Goal: Task Accomplishment & Management: Manage account settings

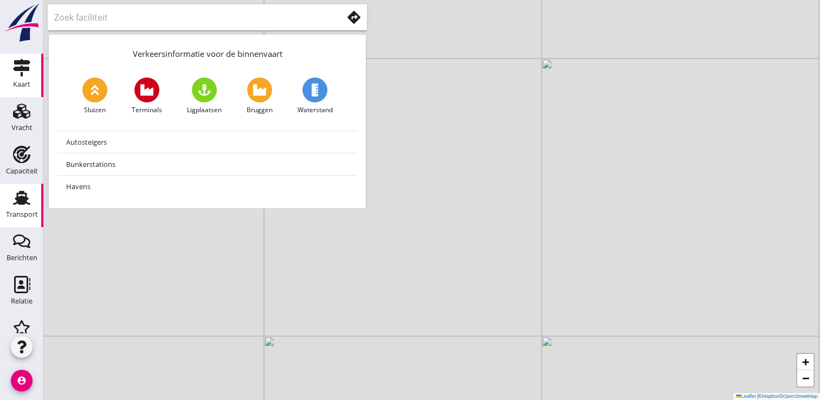
click at [24, 208] on div "Transport" at bounding box center [22, 214] width 32 height 15
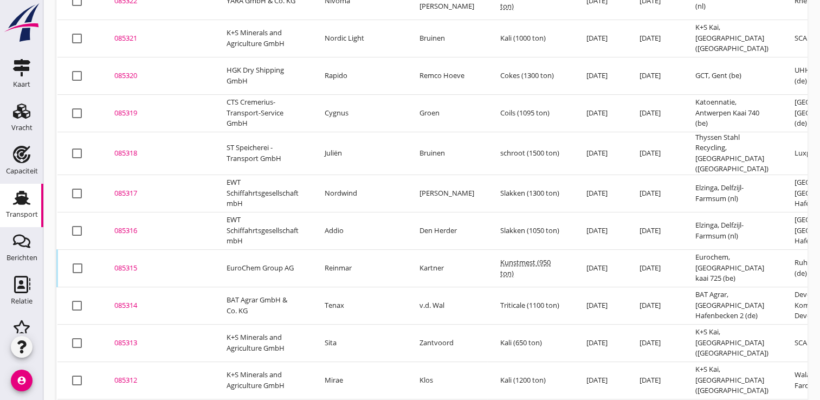
scroll to position [247, 0]
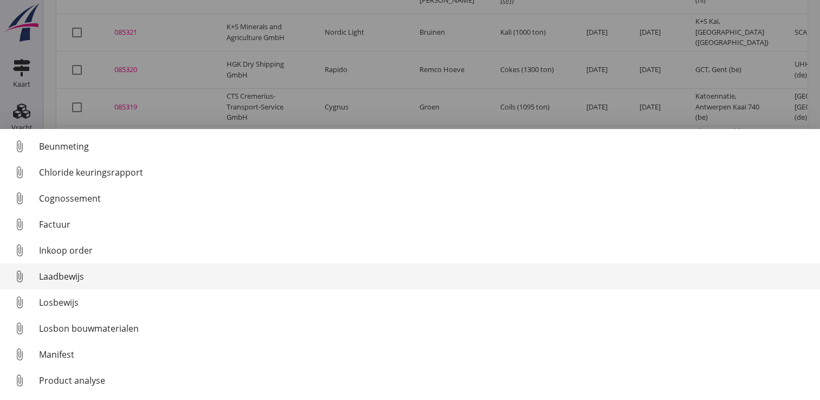
click at [78, 279] on div "Laadbewijs" at bounding box center [425, 276] width 773 height 13
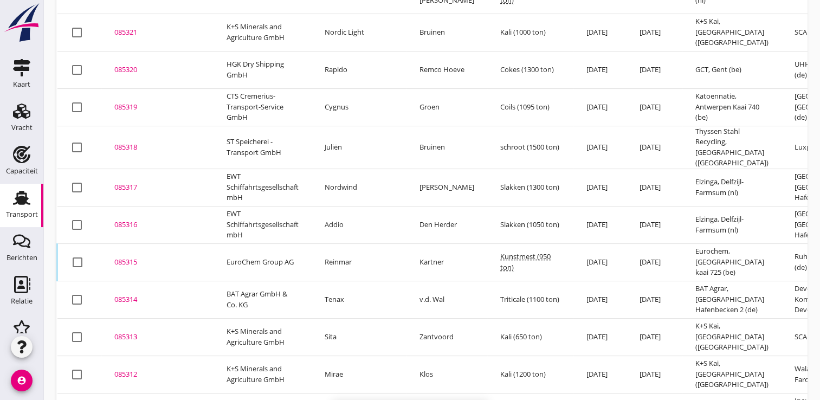
click at [133, 221] on div "085316" at bounding box center [157, 225] width 86 height 11
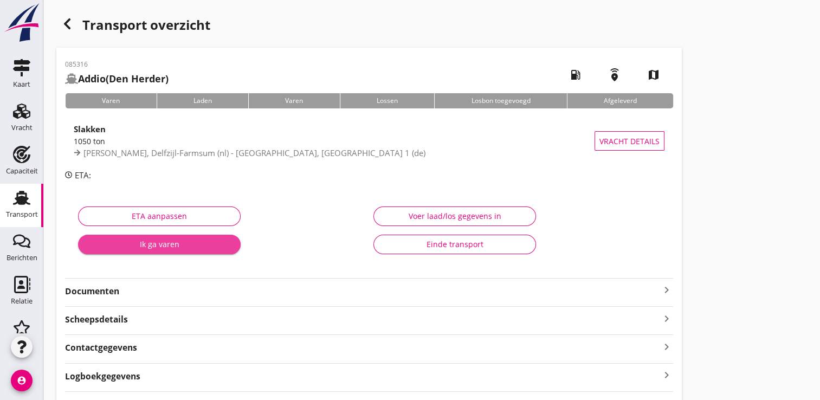
click at [188, 249] on div "Ik ga varen" at bounding box center [159, 244] width 145 height 11
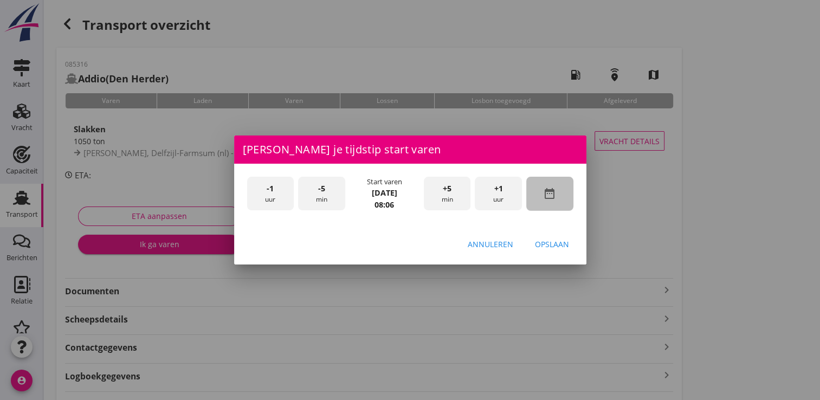
click at [548, 190] on icon "date_range" at bounding box center [549, 193] width 13 height 13
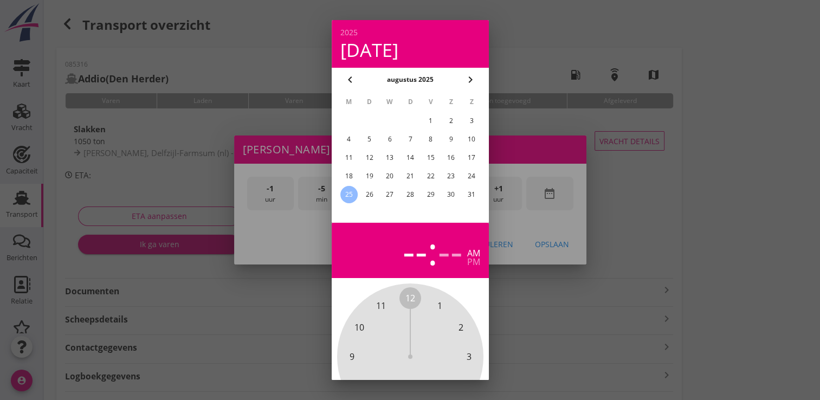
click at [410, 176] on div "21" at bounding box center [409, 176] width 17 height 17
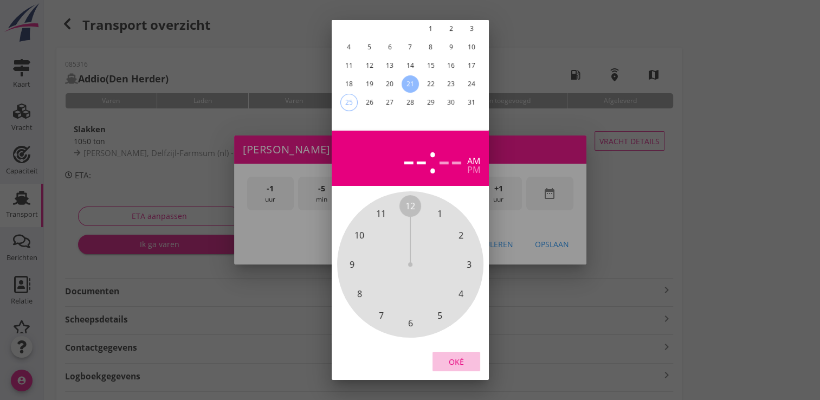
click at [464, 358] on div "Oké" at bounding box center [456, 361] width 30 height 11
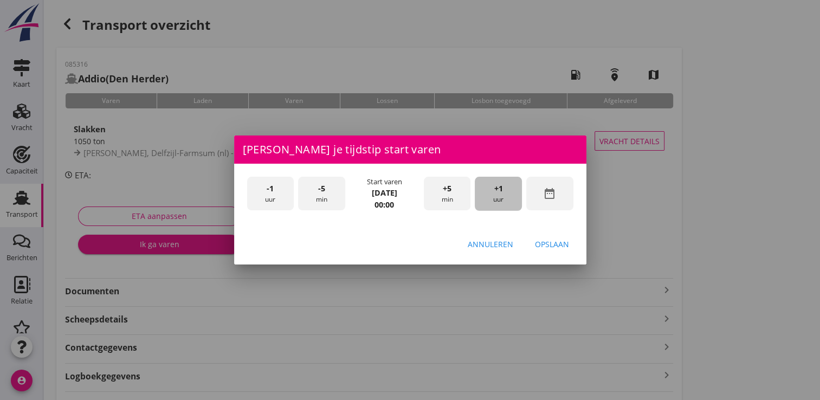
click at [496, 192] on span "+1" at bounding box center [498, 189] width 9 height 12
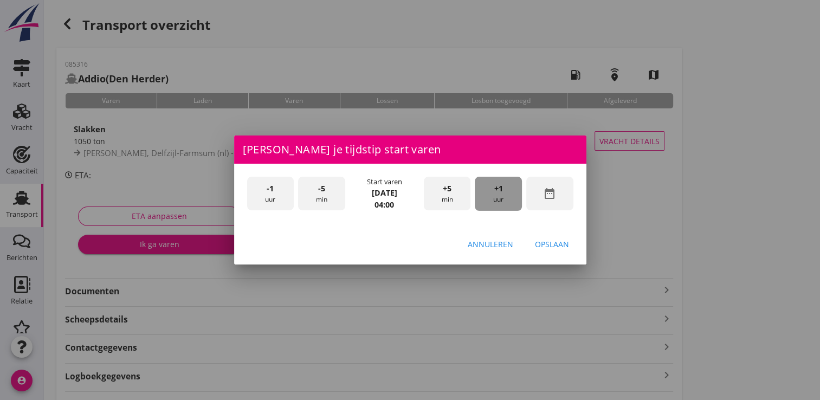
click at [496, 192] on span "+1" at bounding box center [498, 189] width 9 height 12
click at [542, 237] on button "Opslaan" at bounding box center [552, 244] width 52 height 20
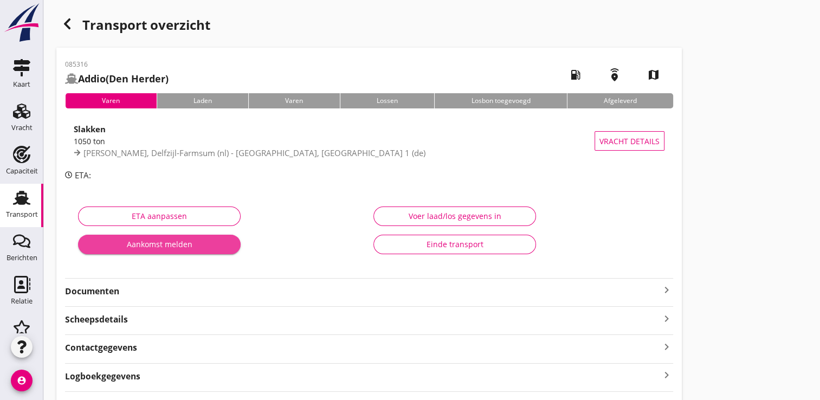
click at [206, 244] on div "Aankomst melden" at bounding box center [159, 244] width 145 height 11
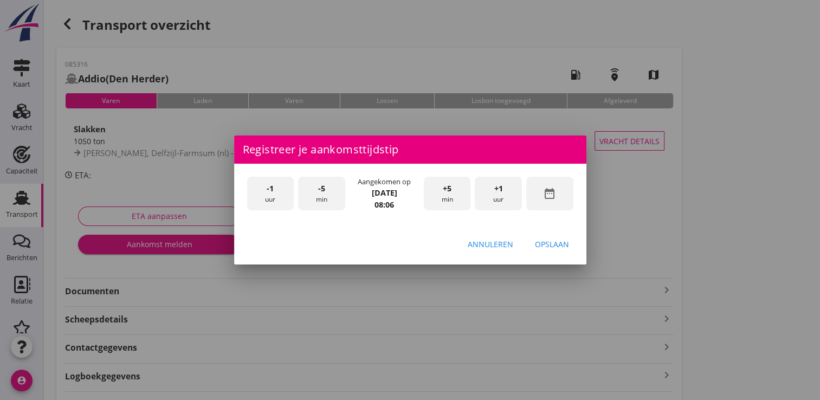
click at [554, 195] on icon "date_range" at bounding box center [549, 193] width 13 height 13
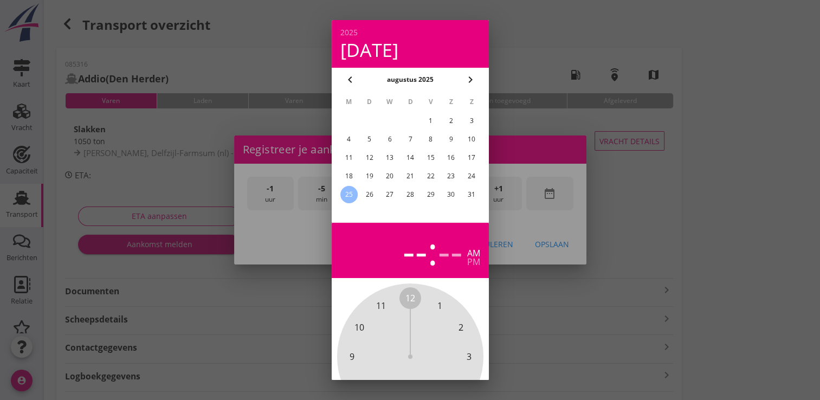
click at [415, 177] on div "21" at bounding box center [409, 176] width 17 height 17
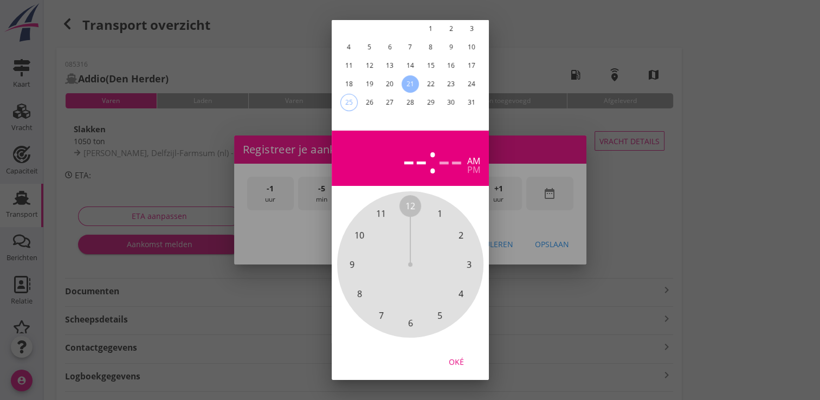
click at [455, 352] on button "Oké" at bounding box center [457, 362] width 48 height 20
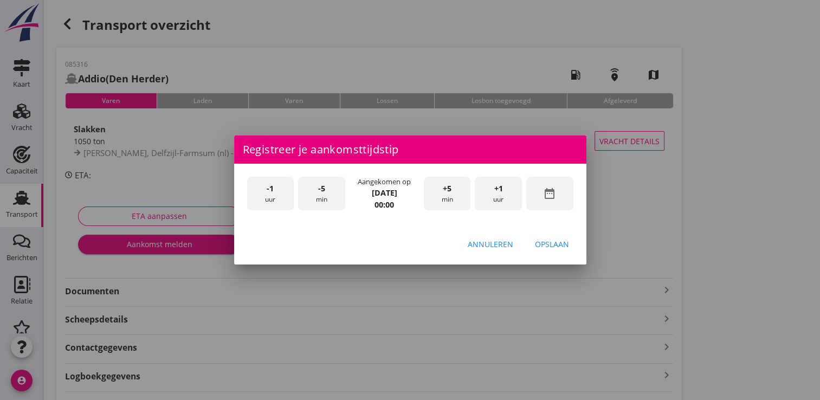
click at [509, 185] on div "+1 uur" at bounding box center [498, 194] width 47 height 34
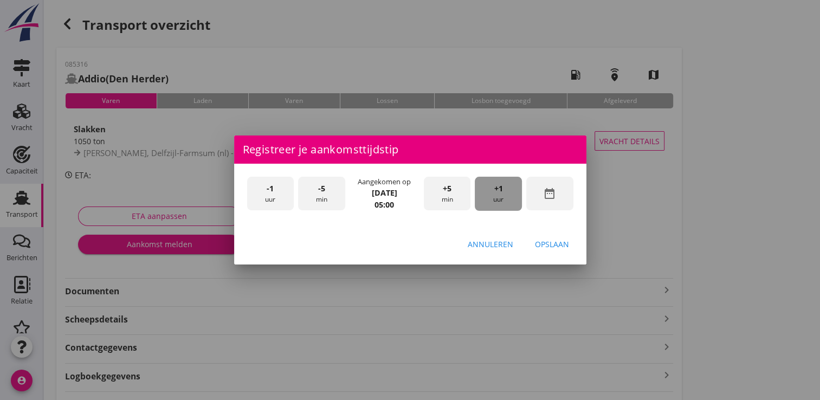
click at [509, 185] on div "+1 uur" at bounding box center [498, 194] width 47 height 34
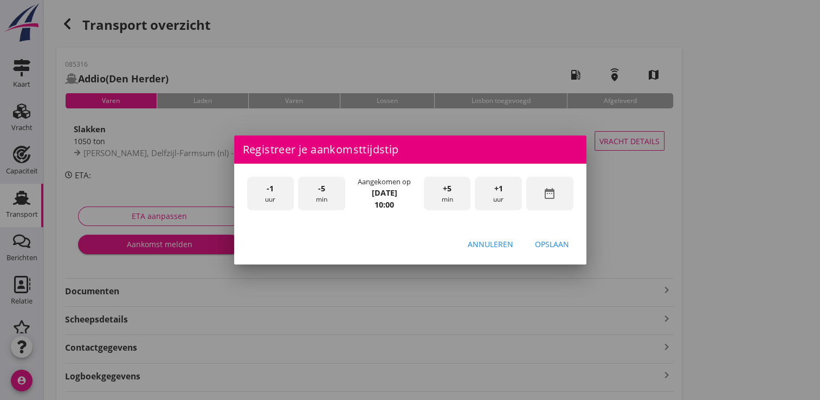
click at [509, 185] on div "+1 uur" at bounding box center [498, 194] width 47 height 34
click at [562, 250] on button "Opslaan" at bounding box center [552, 244] width 52 height 20
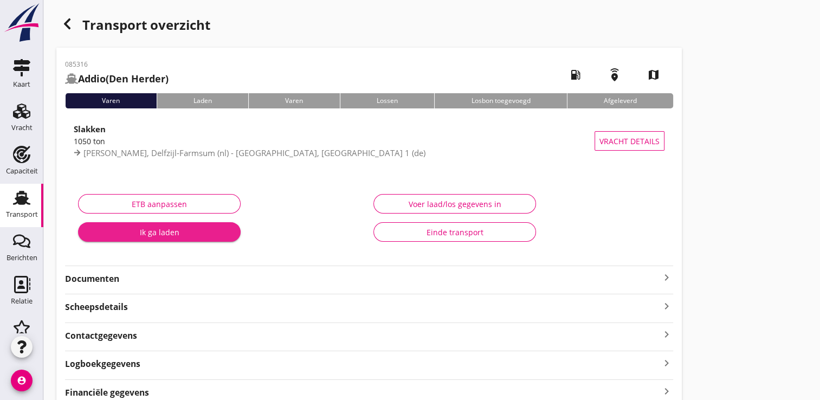
click at [179, 229] on div "Ik ga laden" at bounding box center [159, 232] width 145 height 11
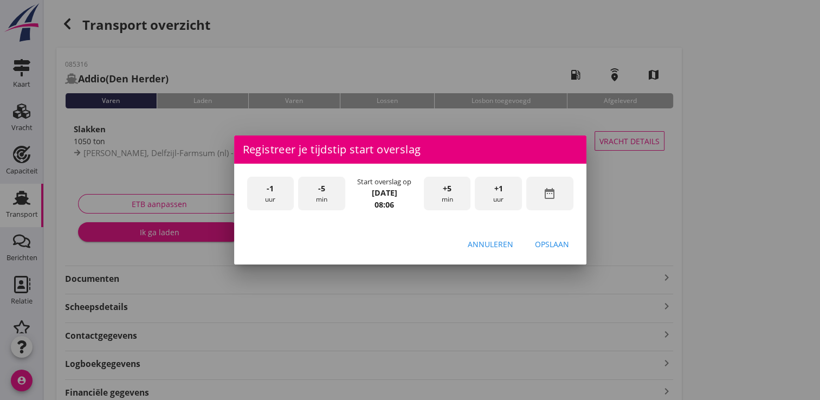
click at [536, 196] on div "date_range" at bounding box center [549, 194] width 47 height 34
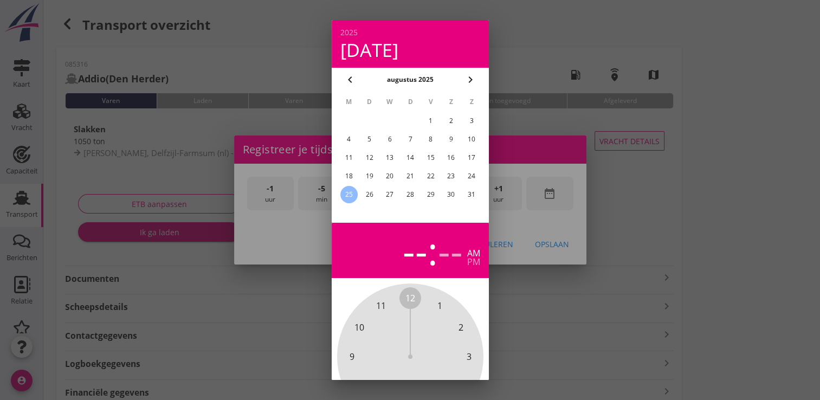
drag, startPoint x: 427, startPoint y: 168, endPoint x: 432, endPoint y: 176, distance: 9.8
click at [427, 169] on div "22" at bounding box center [430, 176] width 17 height 17
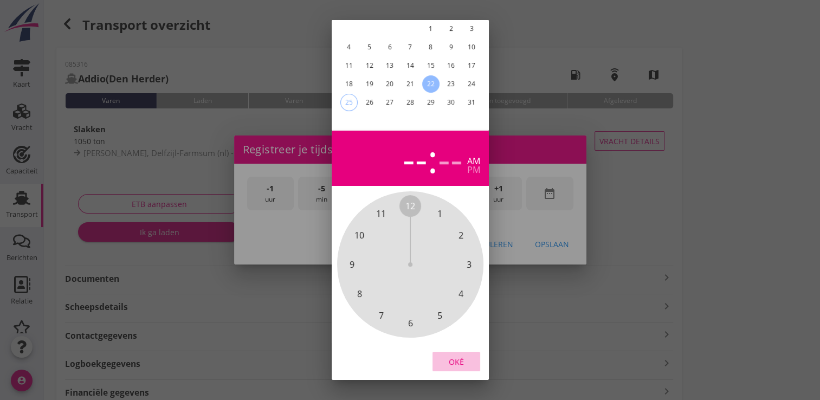
click at [453, 352] on button "Oké" at bounding box center [457, 362] width 48 height 20
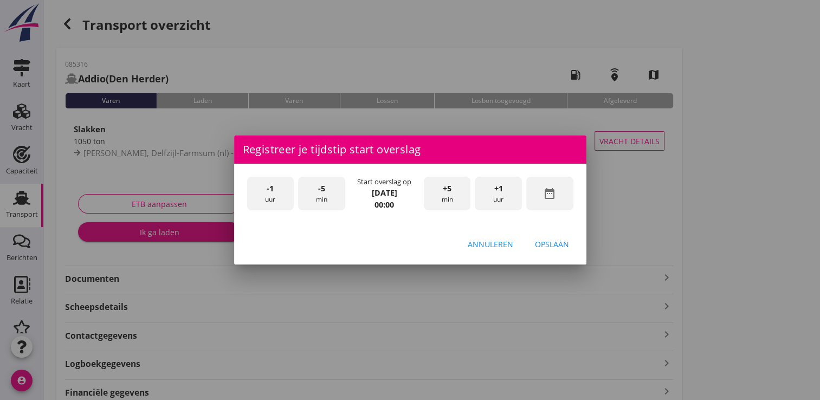
click at [495, 203] on div "+1 uur" at bounding box center [498, 194] width 47 height 34
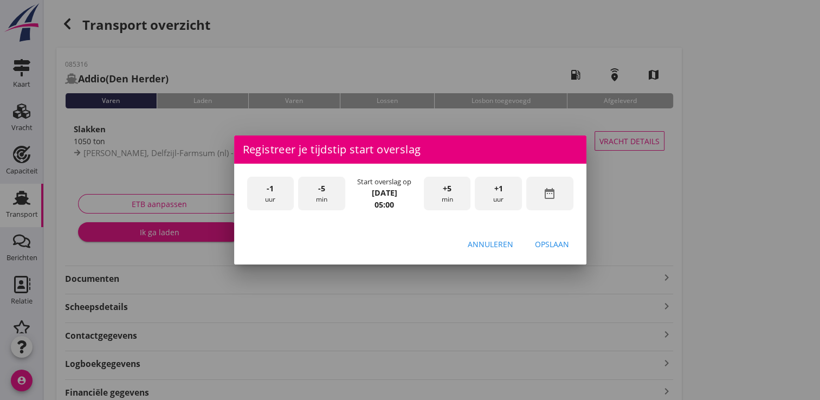
click at [495, 203] on div "+1 uur" at bounding box center [498, 194] width 47 height 34
click at [552, 242] on div "Opslaan" at bounding box center [552, 244] width 34 height 11
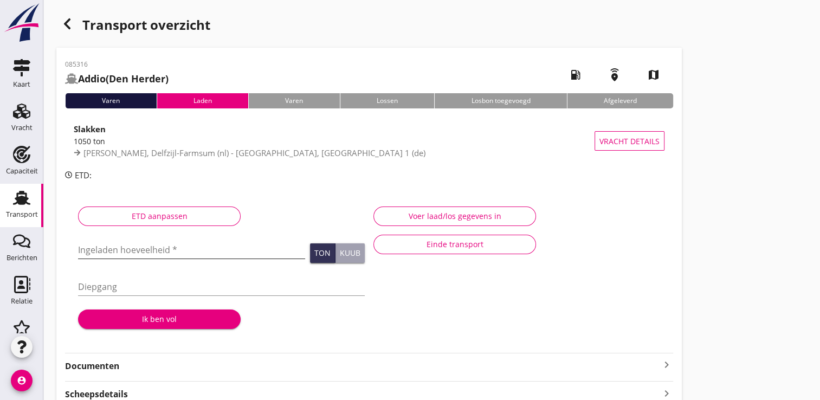
click at [156, 246] on input "Ingeladen hoeveelheid *" at bounding box center [191, 249] width 227 height 17
type input "1050.150"
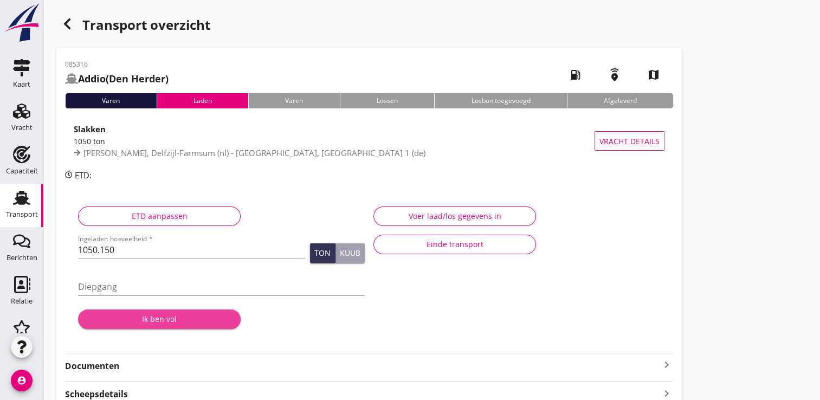
drag, startPoint x: 168, startPoint y: 313, endPoint x: 279, endPoint y: 227, distance: 140.2
click at [169, 313] on button "Ik ben vol" at bounding box center [159, 320] width 163 height 20
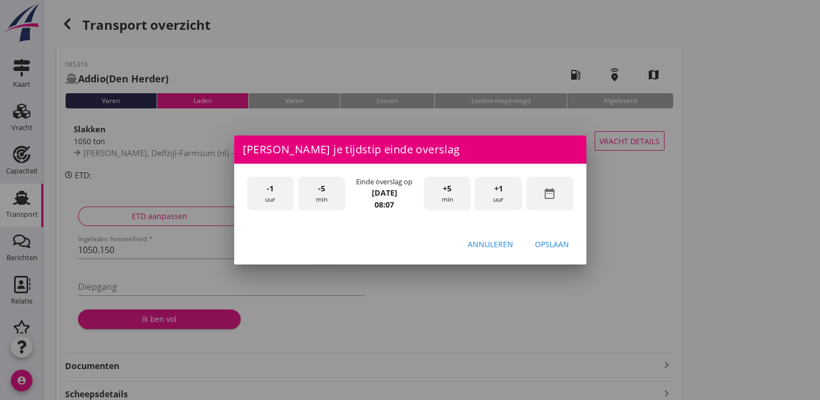
click at [550, 194] on icon "date_range" at bounding box center [549, 193] width 13 height 13
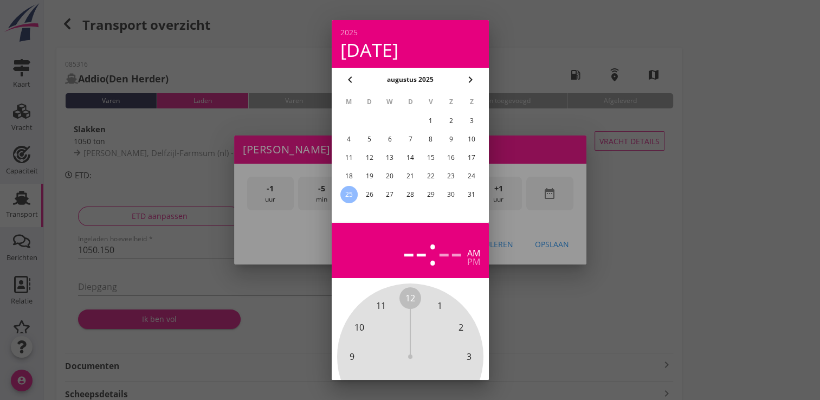
click at [433, 178] on div "22" at bounding box center [430, 176] width 17 height 17
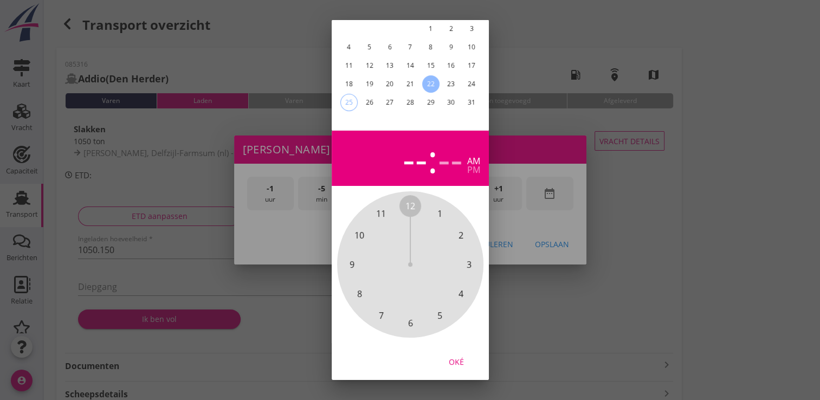
click at [457, 352] on button "Oké" at bounding box center [457, 362] width 48 height 20
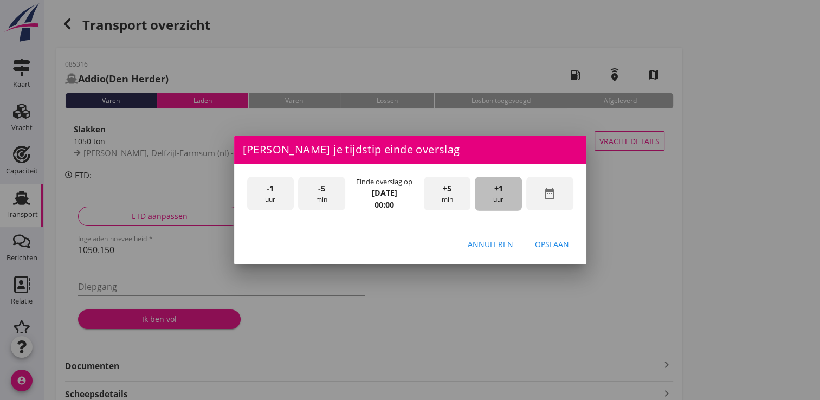
click at [506, 196] on div "+1 uur" at bounding box center [498, 194] width 47 height 34
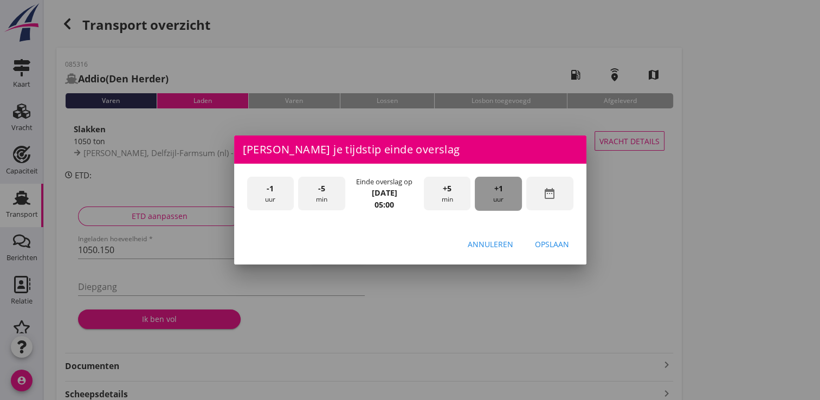
click at [506, 196] on div "+1 uur" at bounding box center [498, 194] width 47 height 34
click at [543, 243] on div "Opslaan" at bounding box center [552, 244] width 34 height 11
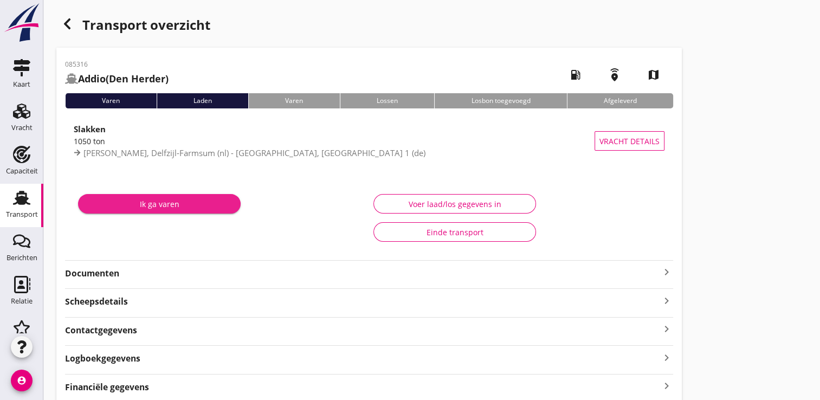
click at [131, 206] on div "Ik ga varen" at bounding box center [159, 203] width 145 height 11
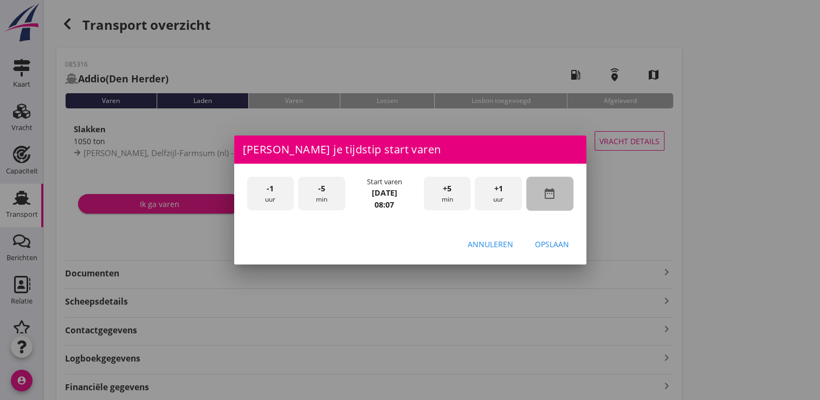
click at [564, 192] on div "date_range" at bounding box center [549, 194] width 47 height 34
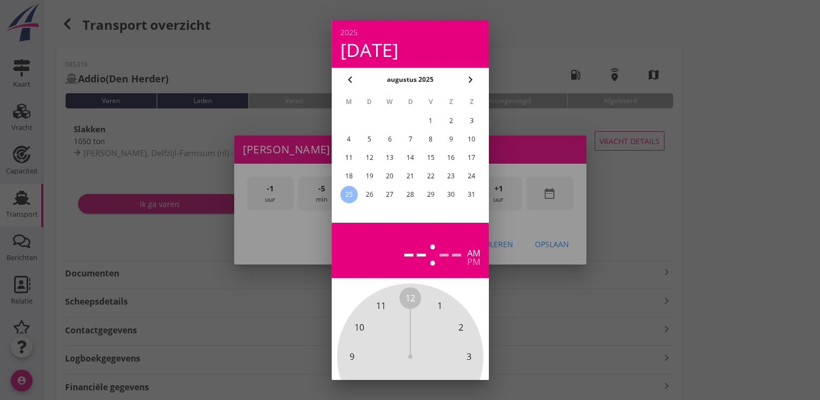
click at [428, 177] on div "22" at bounding box center [430, 176] width 17 height 17
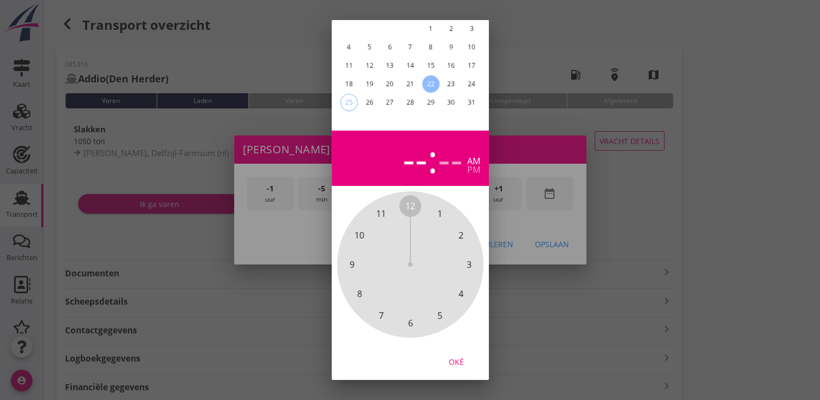
drag, startPoint x: 454, startPoint y: 355, endPoint x: 478, endPoint y: 255, distance: 102.6
click at [455, 356] on div "Oké" at bounding box center [456, 361] width 30 height 11
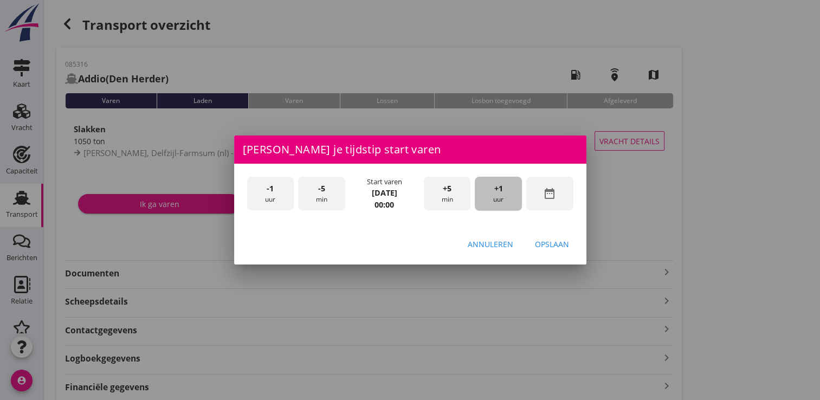
click at [484, 201] on div "+1 uur" at bounding box center [498, 194] width 47 height 34
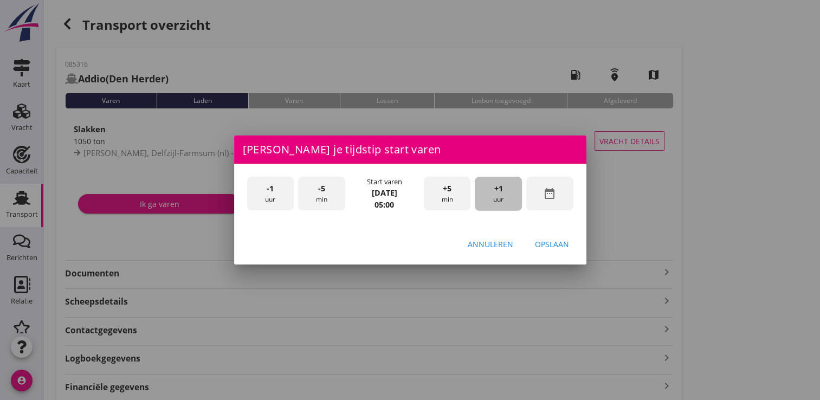
click at [484, 201] on div "+1 uur" at bounding box center [498, 194] width 47 height 34
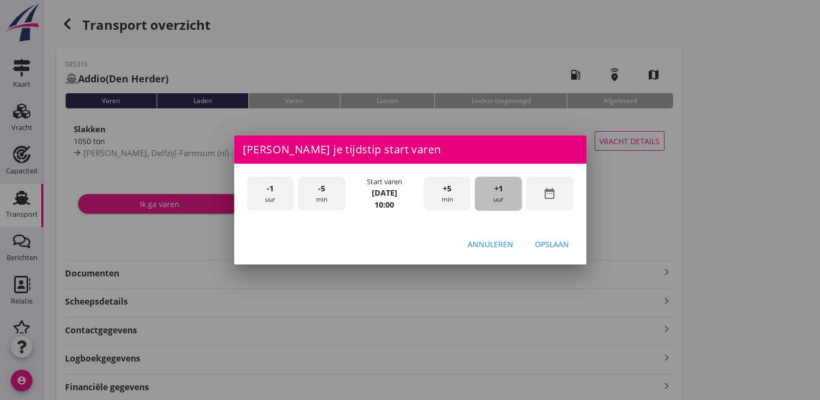
click at [484, 201] on div "+1 uur" at bounding box center [498, 194] width 47 height 34
click at [566, 241] on div "Opslaan" at bounding box center [552, 244] width 34 height 11
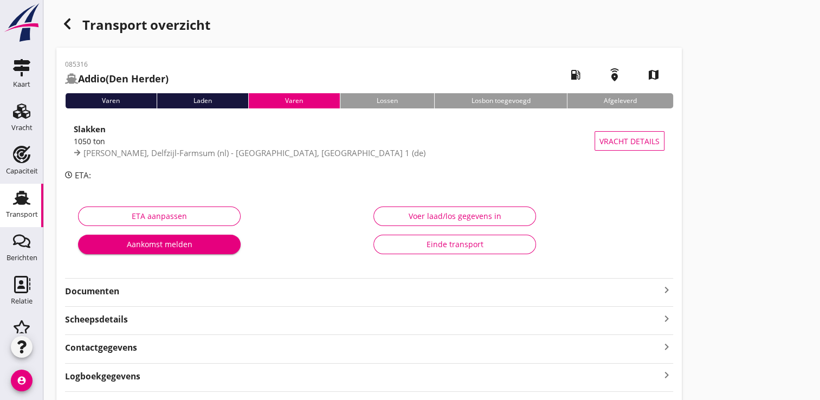
click at [24, 198] on icon "Transport" at bounding box center [21, 197] width 17 height 17
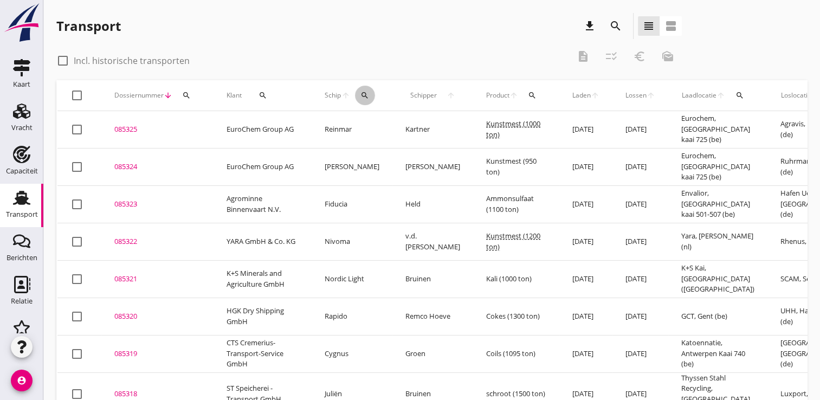
click at [367, 97] on icon "search" at bounding box center [365, 95] width 9 height 9
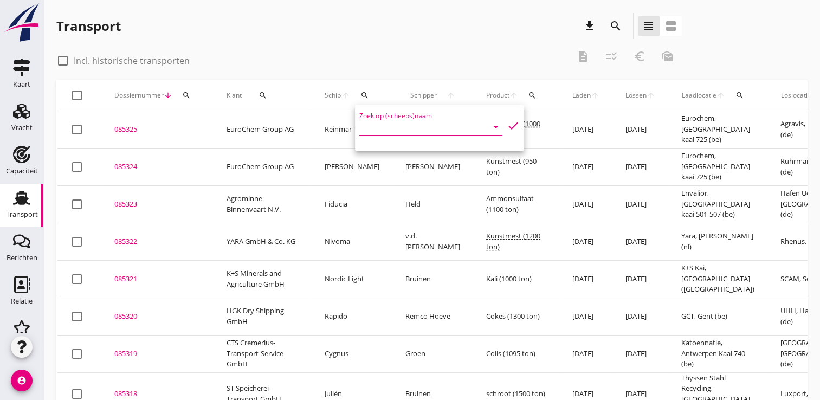
click at [380, 129] on input "Zoek op (scheeps)naam" at bounding box center [415, 126] width 113 height 17
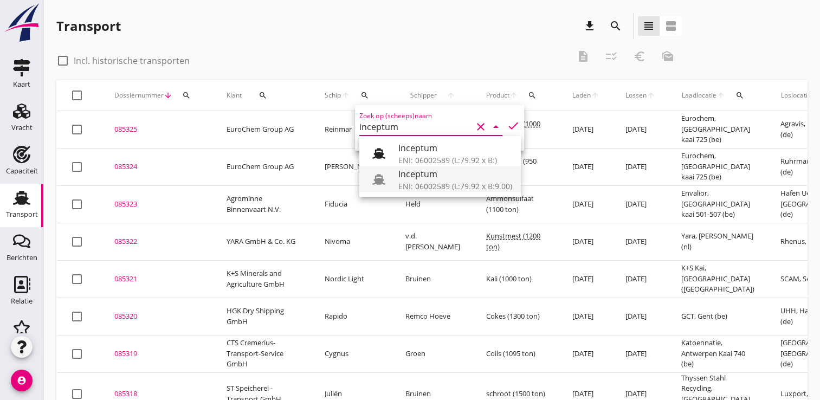
click at [439, 181] on div "ENI: 06002589 (L:79.92 x B:9.00)" at bounding box center [455, 186] width 114 height 11
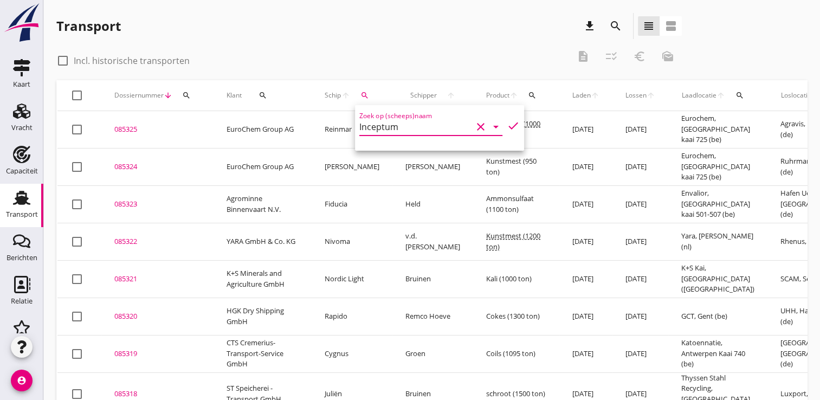
click at [507, 127] on icon "check" at bounding box center [513, 125] width 13 height 13
type input "Inceptum"
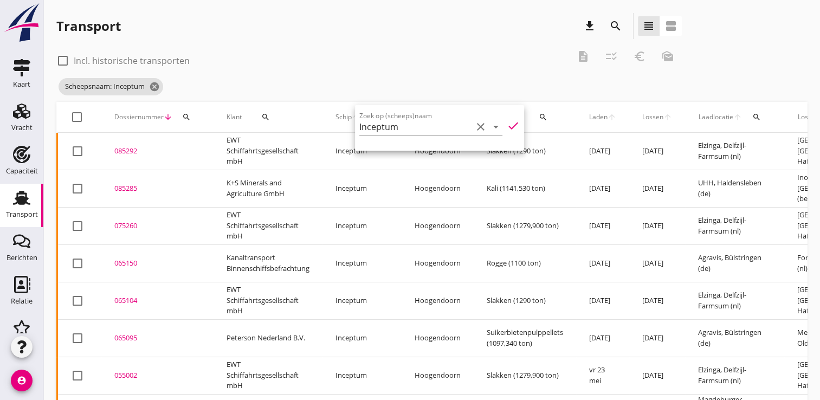
click at [131, 153] on div "085292" at bounding box center [157, 151] width 86 height 11
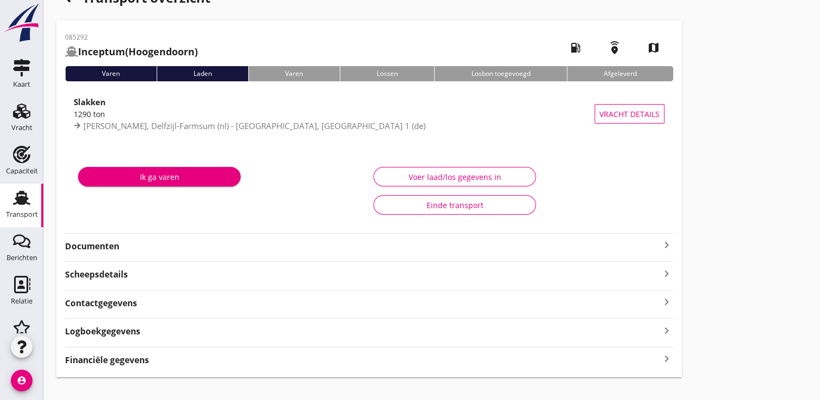
scroll to position [42, 0]
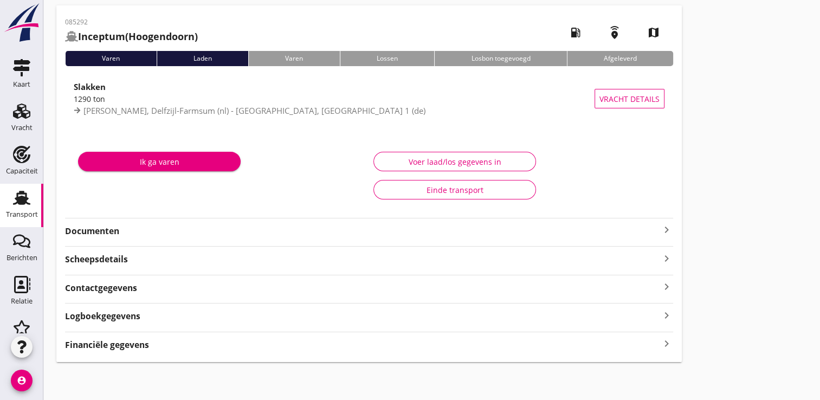
click at [132, 345] on strong "Financiële gegevens" at bounding box center [107, 345] width 84 height 12
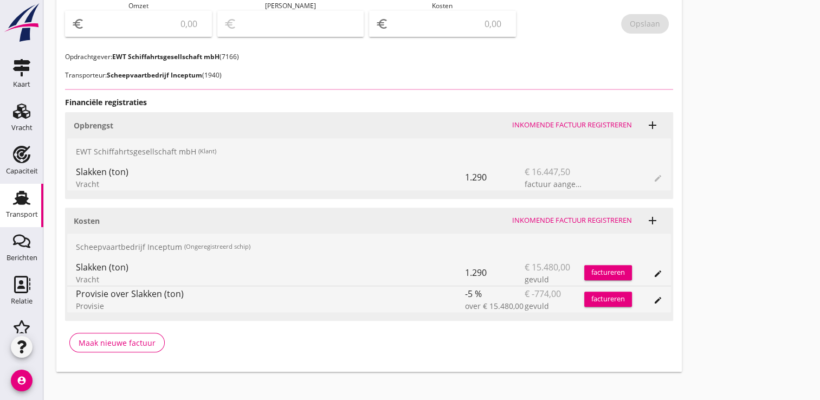
scroll to position [407, 0]
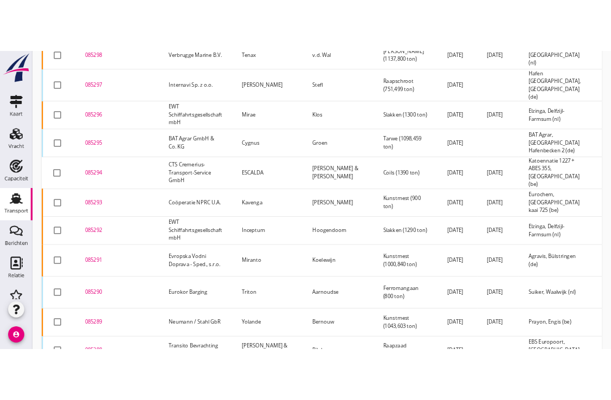
scroll to position [1155, 0]
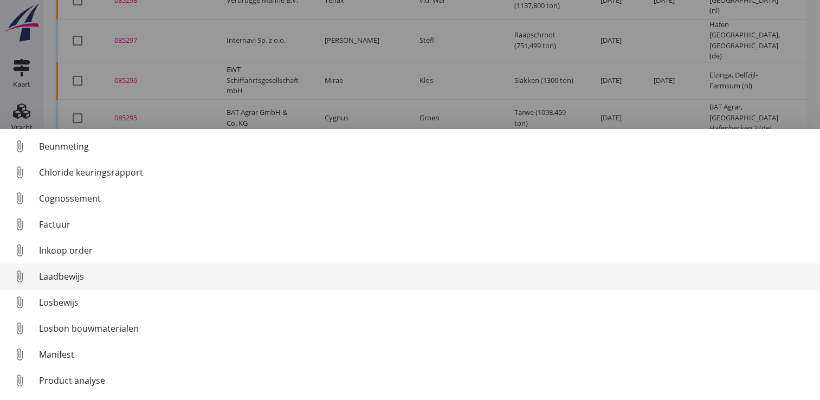
click at [67, 279] on div "Laadbewijs" at bounding box center [425, 276] width 773 height 13
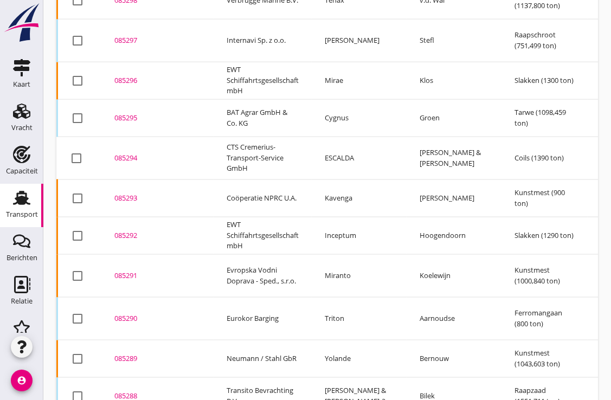
click at [78, 350] on div at bounding box center [77, 359] width 18 height 18
checkbox input "true"
